Goal: Task Accomplishment & Management: Manage account settings

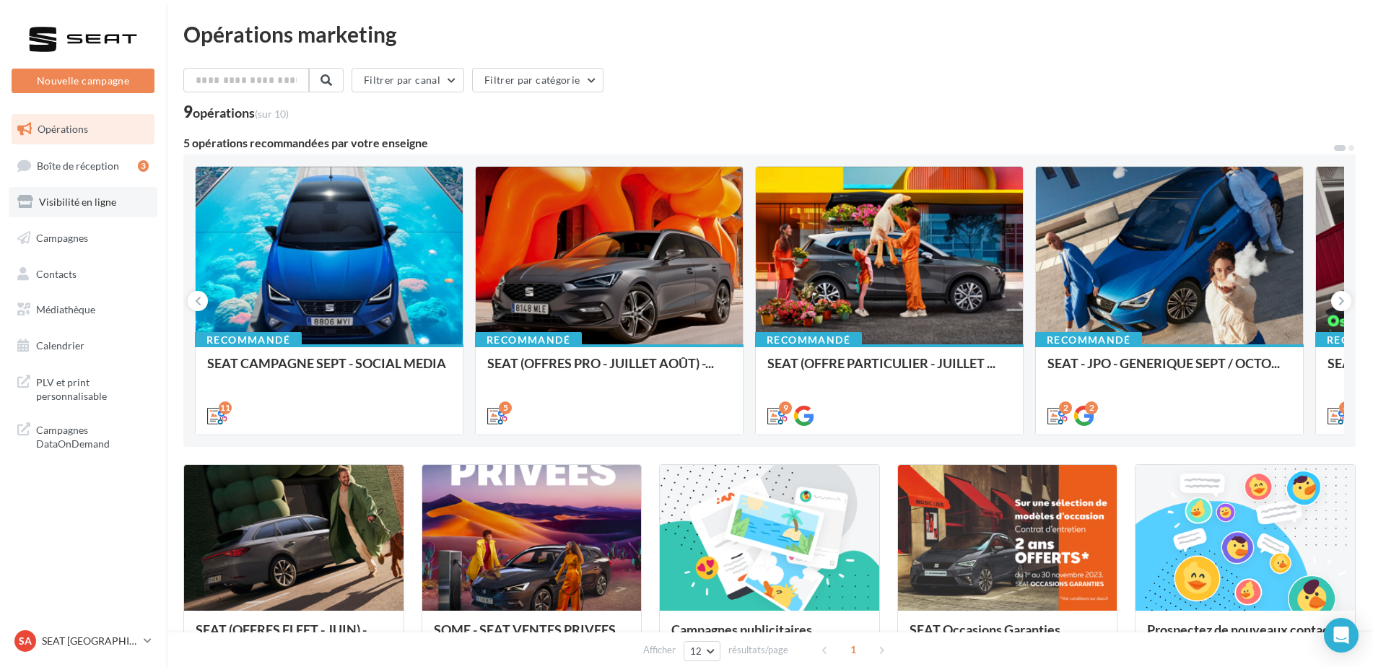
click at [68, 204] on span "Visibilité en ligne" at bounding box center [77, 202] width 77 height 12
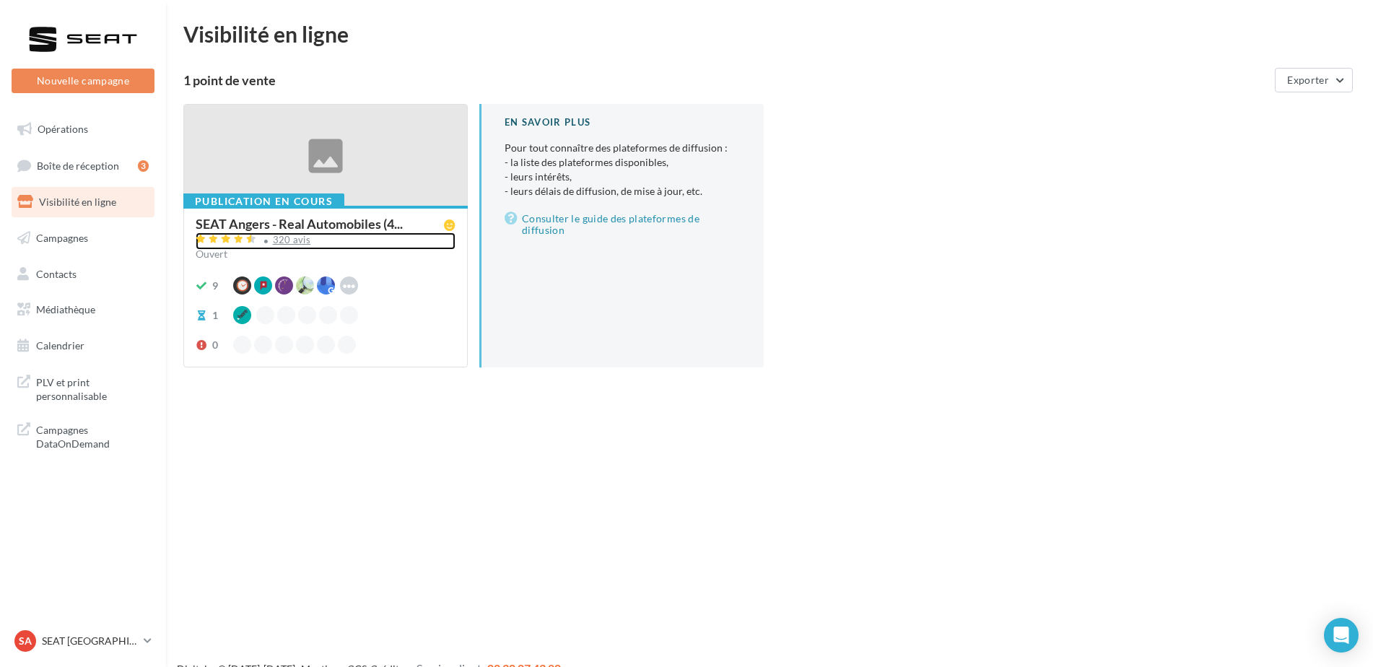
click at [297, 243] on div "320 avis" at bounding box center [292, 239] width 38 height 9
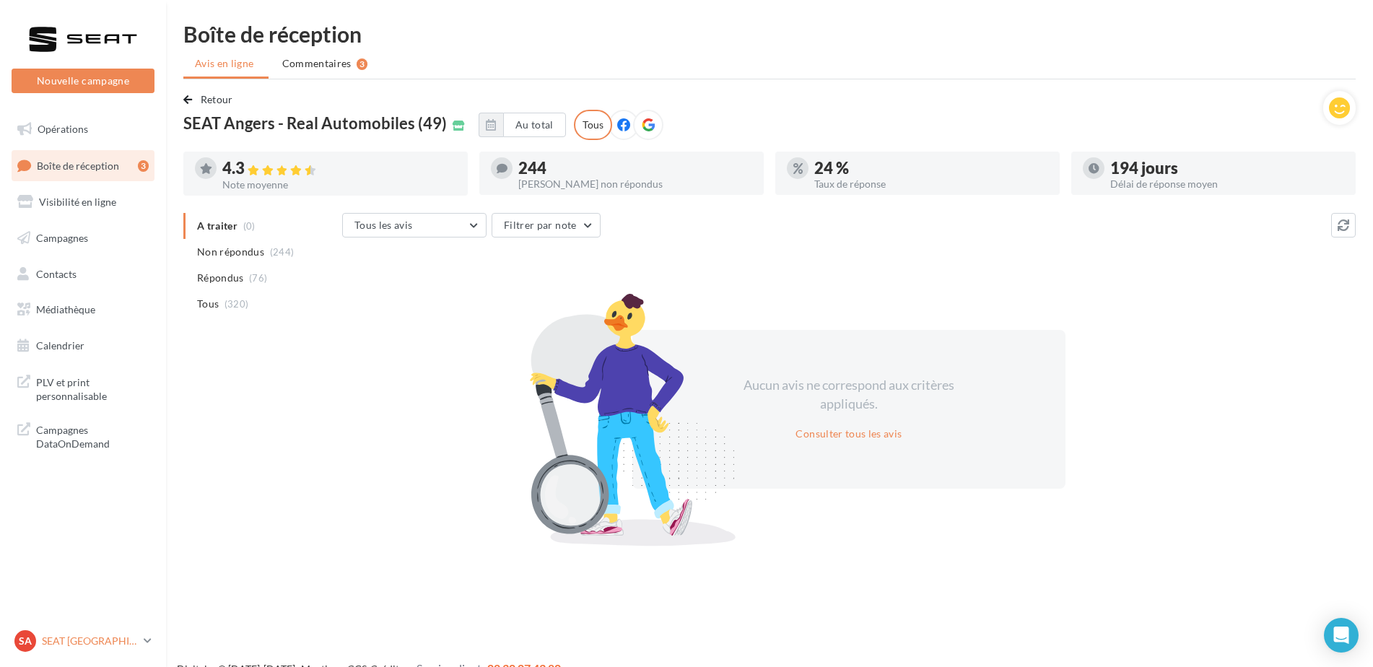
click at [77, 644] on p "SEAT [GEOGRAPHIC_DATA]" at bounding box center [90, 641] width 96 height 14
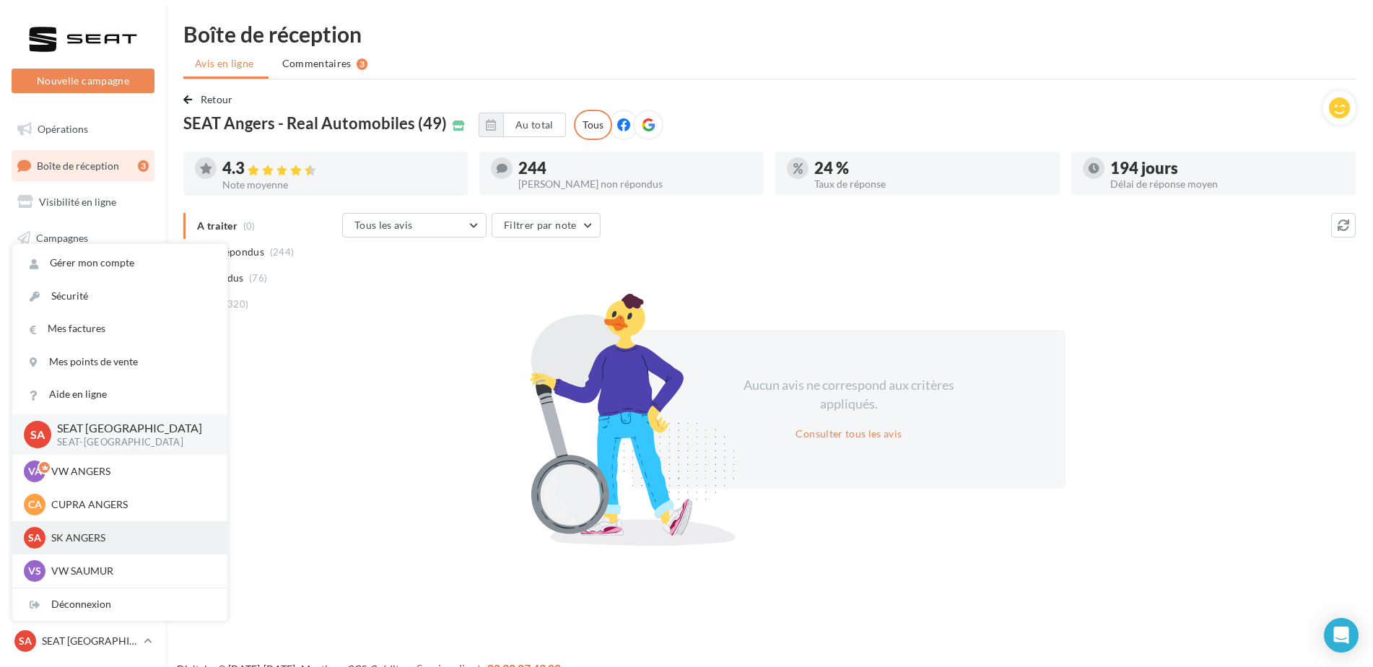
click at [109, 540] on p "SK ANGERS" at bounding box center [130, 537] width 159 height 14
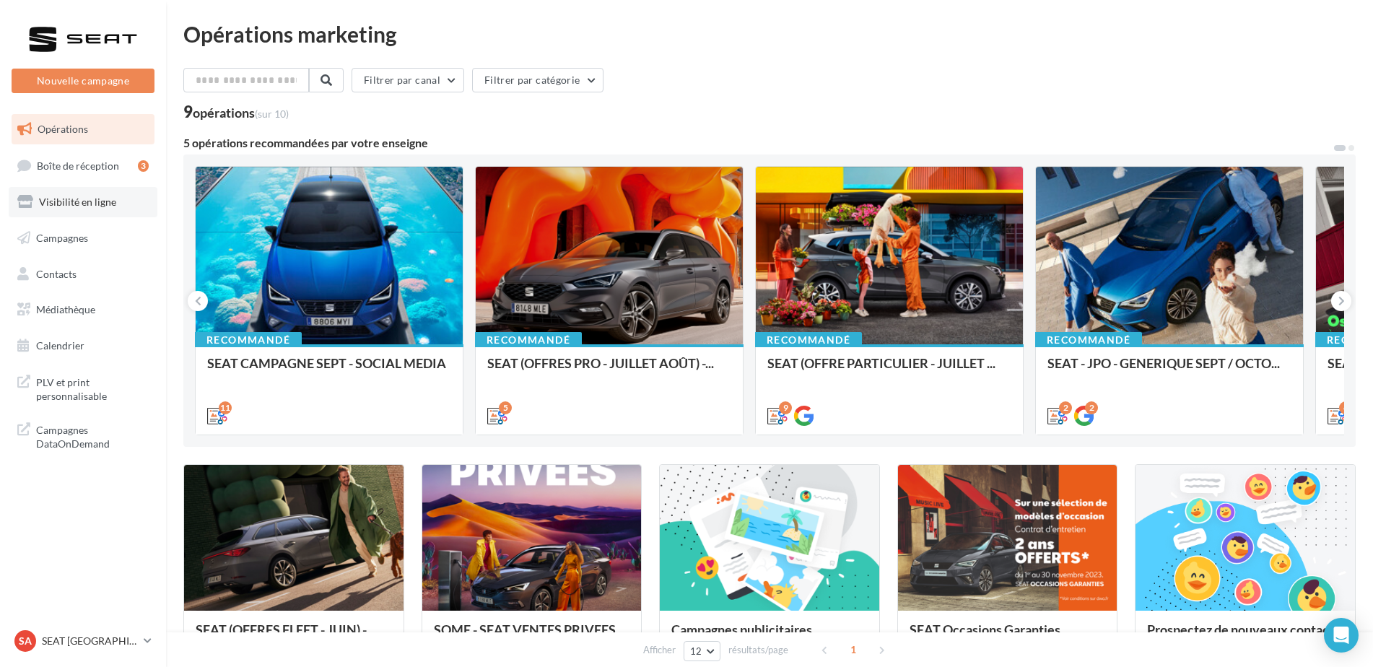
click at [79, 201] on span "Visibilité en ligne" at bounding box center [77, 202] width 77 height 12
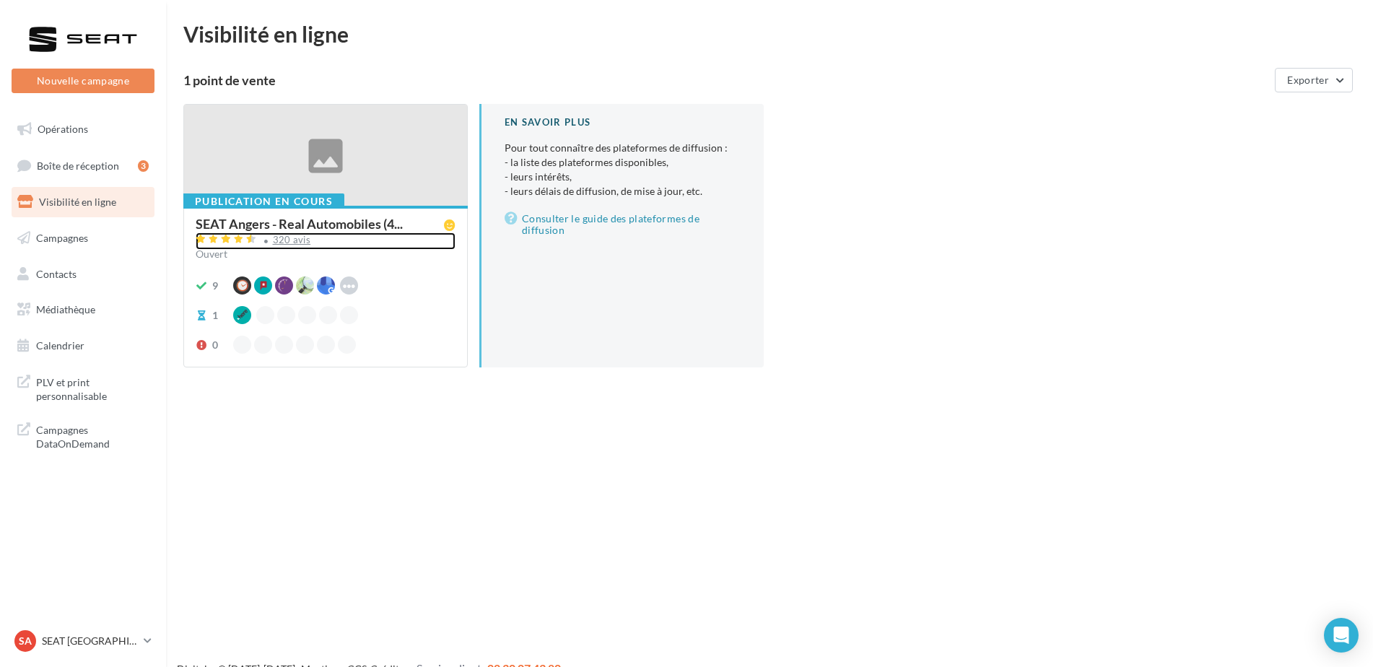
click at [279, 247] on div "320 avis" at bounding box center [326, 240] width 260 height 17
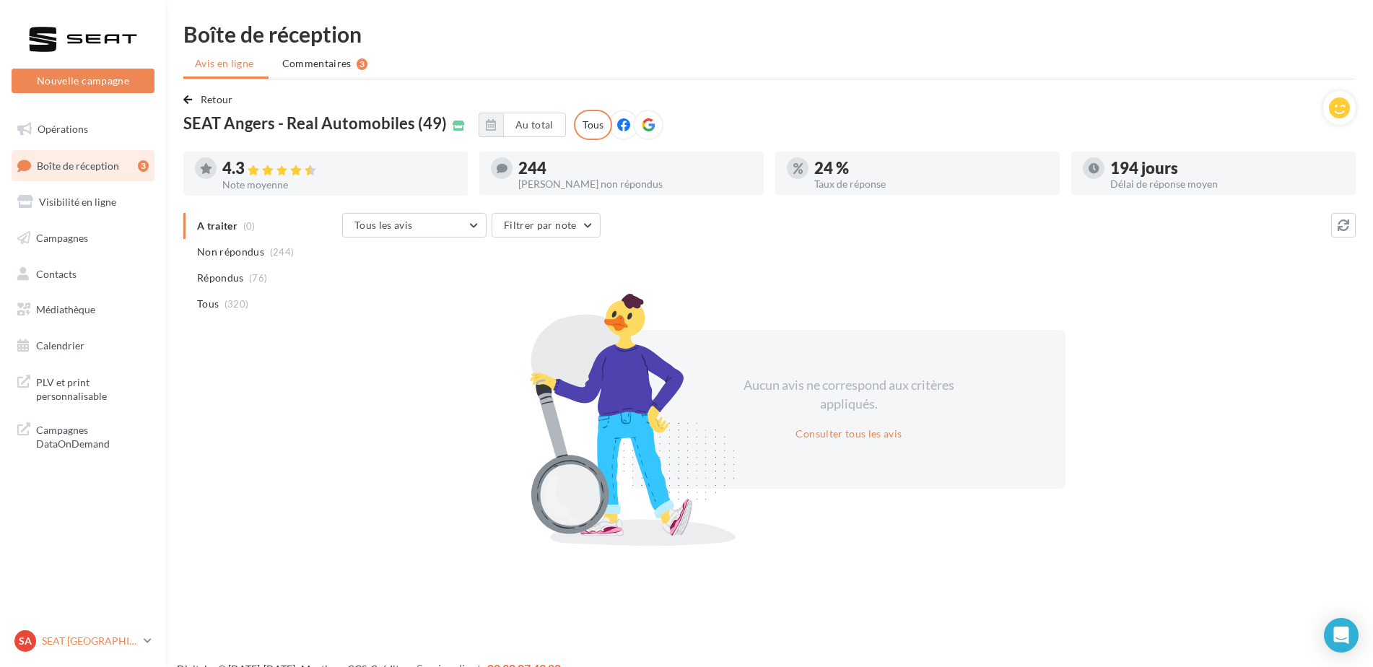
click at [64, 637] on p "SEAT [GEOGRAPHIC_DATA]" at bounding box center [90, 641] width 96 height 14
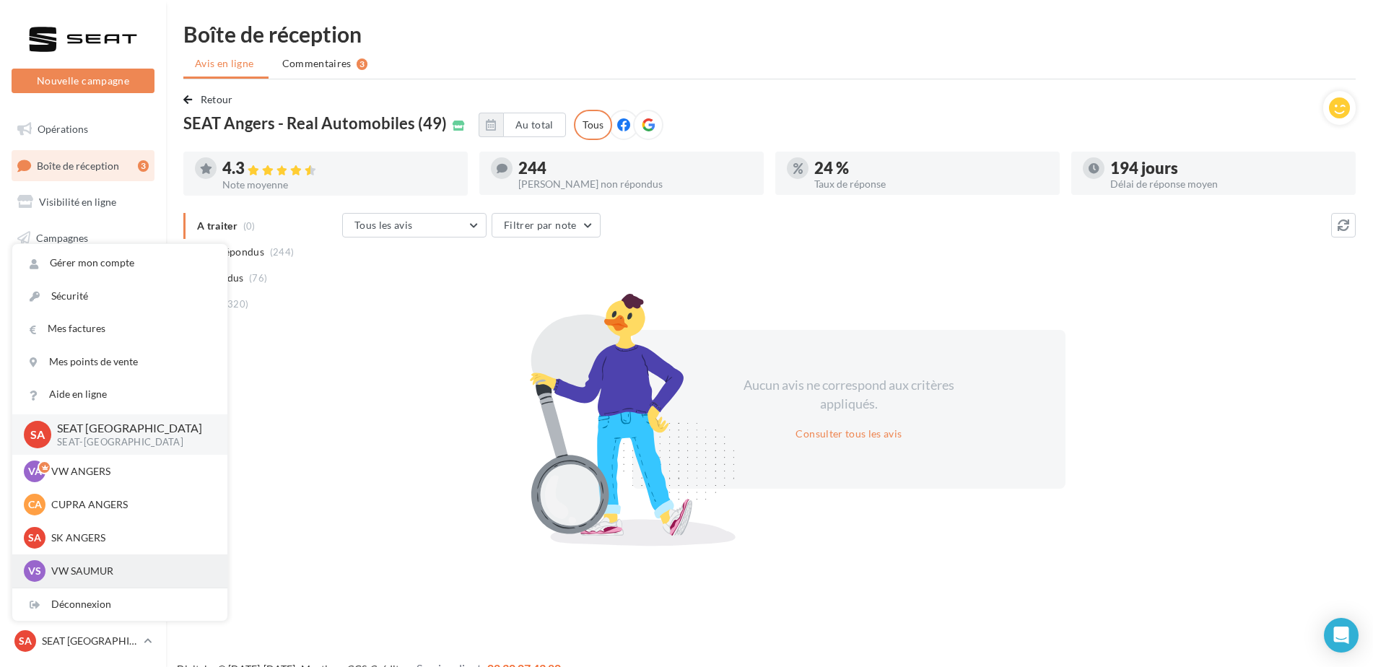
click at [76, 566] on p "VW SAUMUR" at bounding box center [130, 571] width 159 height 14
